Goal: Task Accomplishment & Management: Use online tool/utility

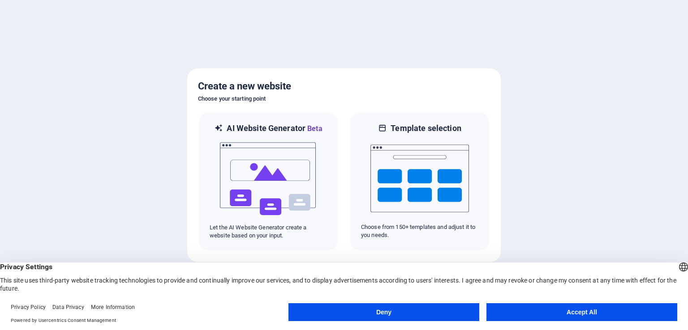
click at [514, 308] on button "Accept All" at bounding box center [581, 313] width 191 height 18
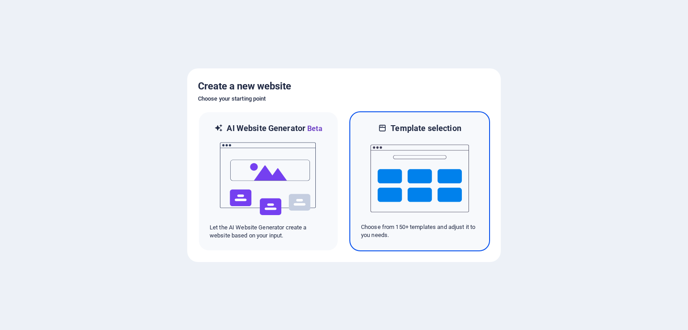
click at [413, 185] on img at bounding box center [419, 179] width 99 height 90
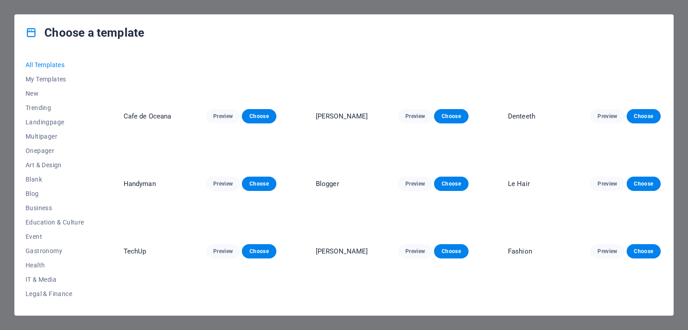
scroll to position [940, 0]
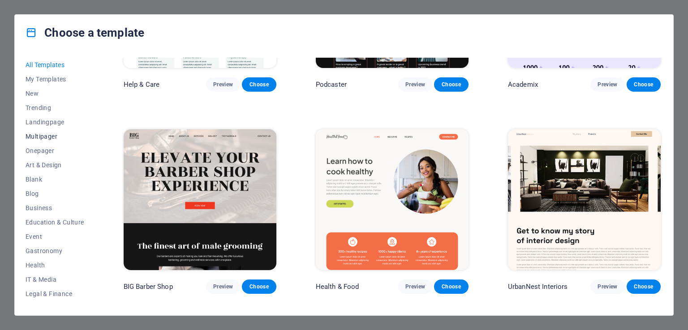
click at [47, 135] on span "Multipager" at bounding box center [55, 136] width 59 height 7
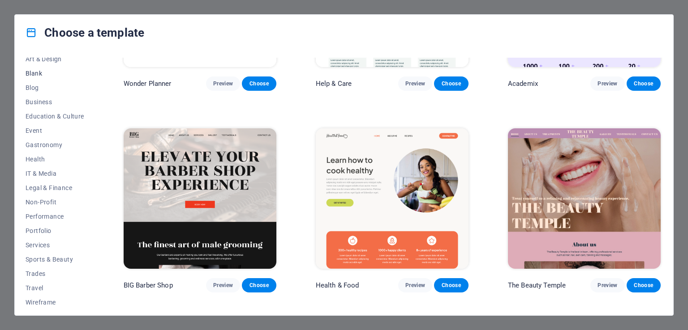
scroll to position [111, 0]
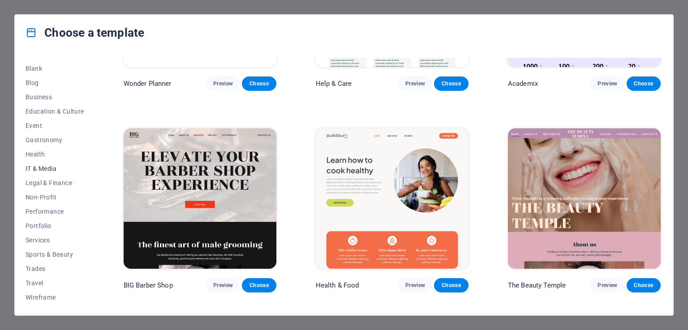
click at [51, 169] on span "IT & Media" at bounding box center [55, 168] width 59 height 7
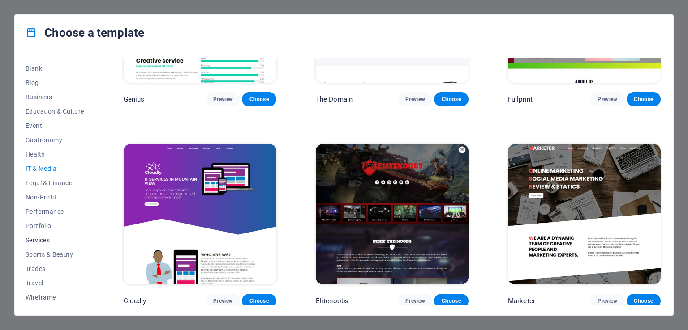
click at [43, 240] on span "Services" at bounding box center [55, 240] width 59 height 7
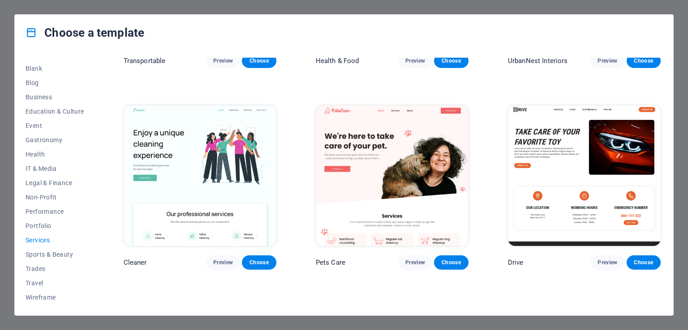
scroll to position [403, 0]
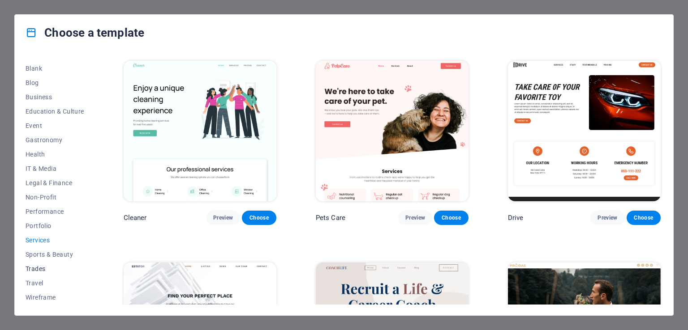
click at [40, 267] on span "Trades" at bounding box center [55, 269] width 59 height 7
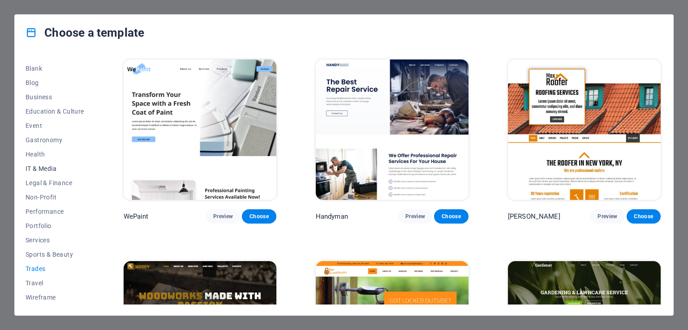
click at [47, 168] on span "IT & Media" at bounding box center [55, 168] width 59 height 7
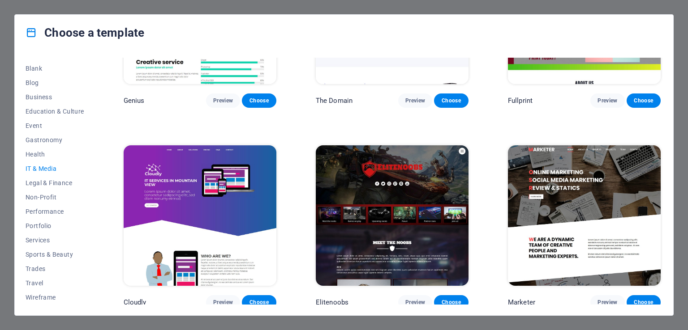
scroll to position [522, 0]
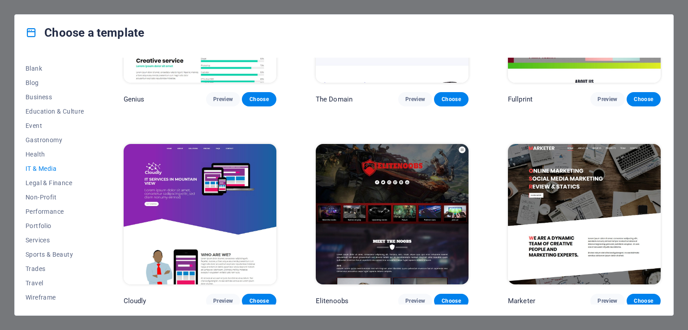
click at [230, 180] on img at bounding box center [200, 214] width 153 height 141
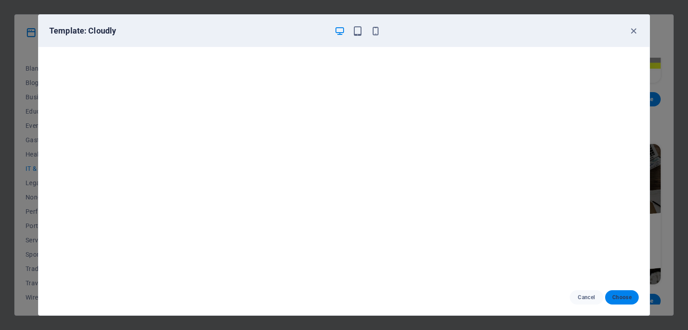
click at [618, 294] on span "Choose" at bounding box center [621, 297] width 19 height 7
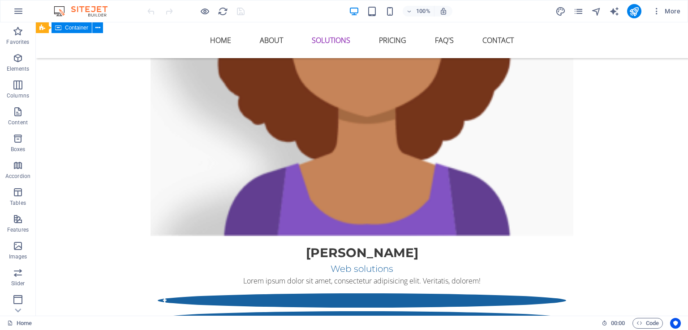
scroll to position [1567, 0]
